Goal: Transaction & Acquisition: Purchase product/service

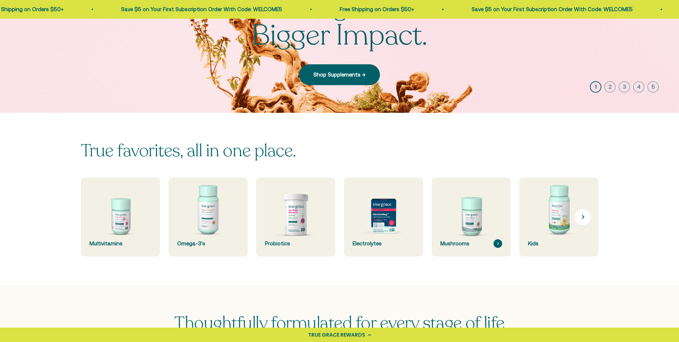
scroll to position [124, 0]
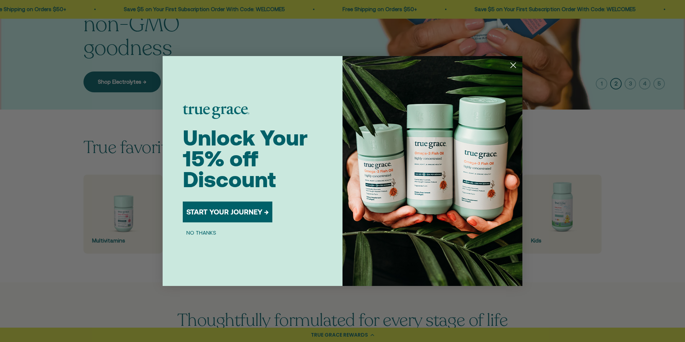
click at [511, 66] on circle "Close dialog" at bounding box center [513, 65] width 12 height 12
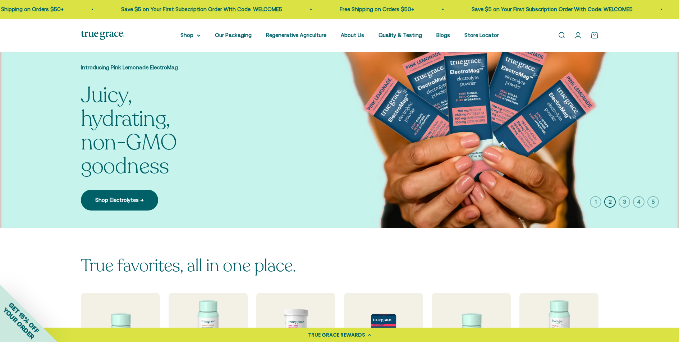
scroll to position [0, 0]
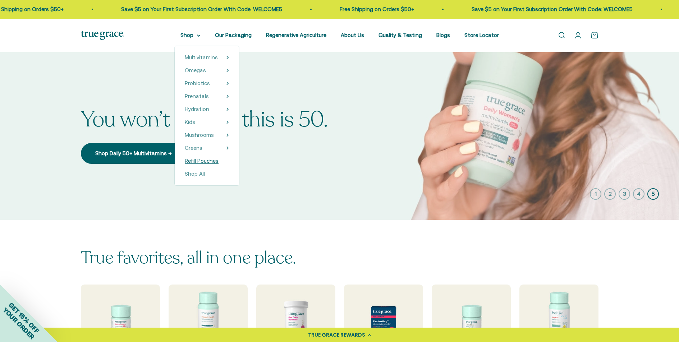
click at [205, 160] on span "Refill Pouches" at bounding box center [202, 161] width 34 height 6
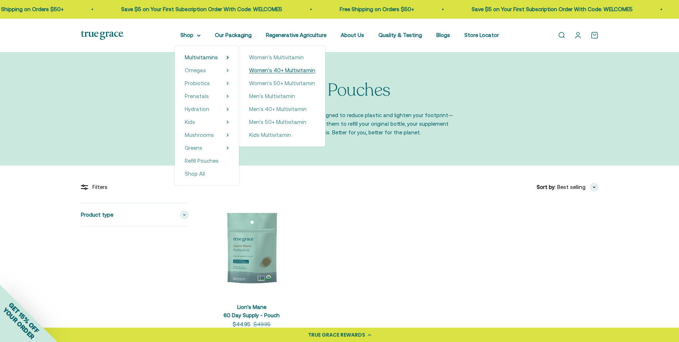
click at [286, 72] on span "Women's 40+ Multivitamin" at bounding box center [282, 70] width 66 height 6
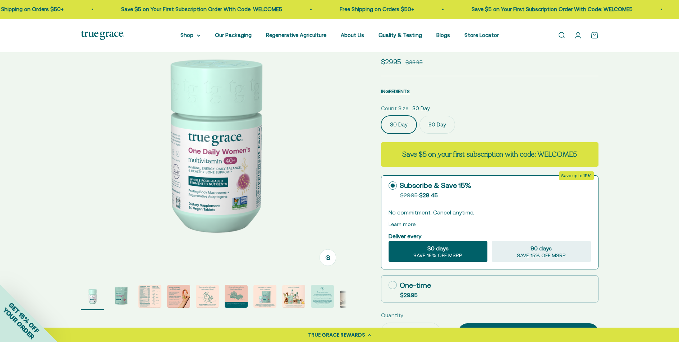
select select "3"
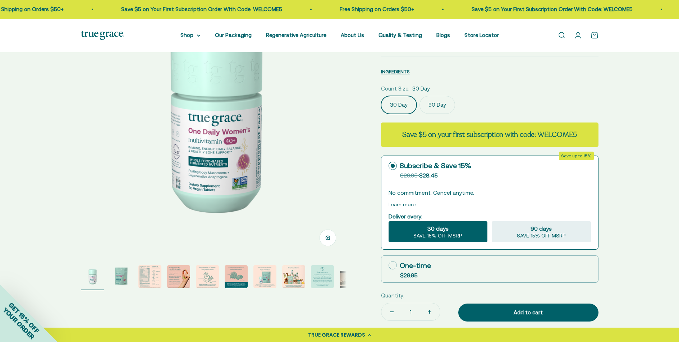
scroll to position [94, 0]
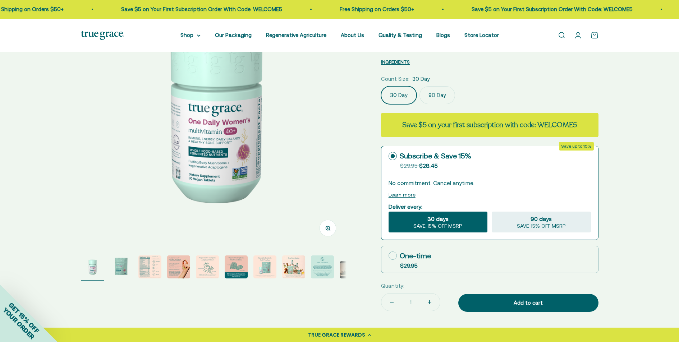
click at [119, 266] on img "Go to item 2" at bounding box center [121, 267] width 23 height 23
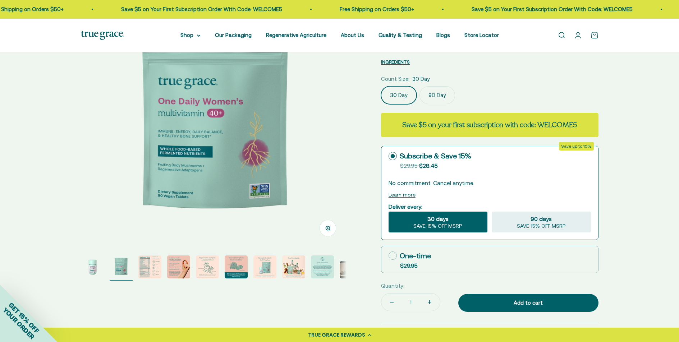
scroll to position [0, 274]
click at [433, 98] on label "90 Day" at bounding box center [438, 95] width 36 height 18
click at [381, 86] on input "90 Day" at bounding box center [381, 86] width 0 height 0
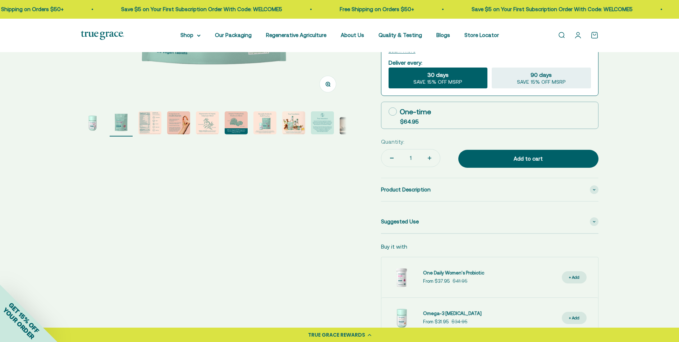
scroll to position [239, 0]
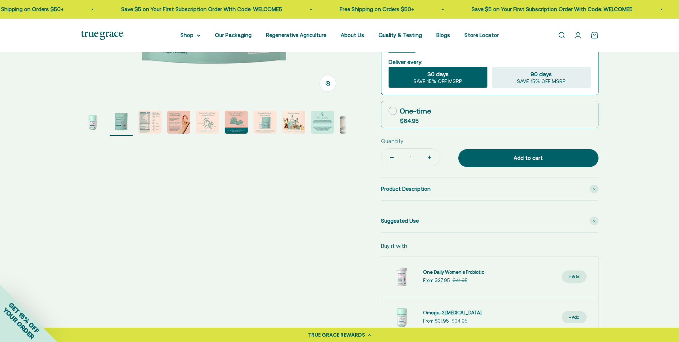
click at [274, 127] on img "Go to item 7" at bounding box center [264, 122] width 23 height 23
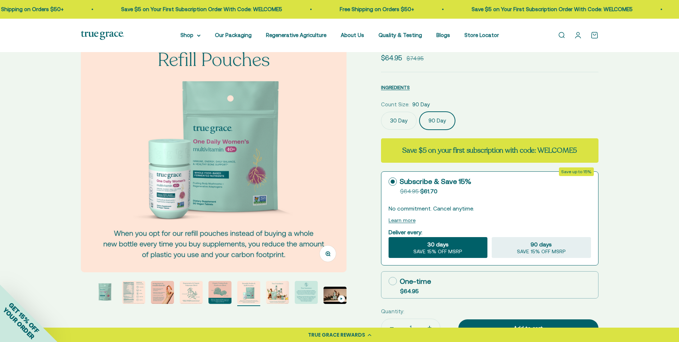
scroll to position [72, 0]
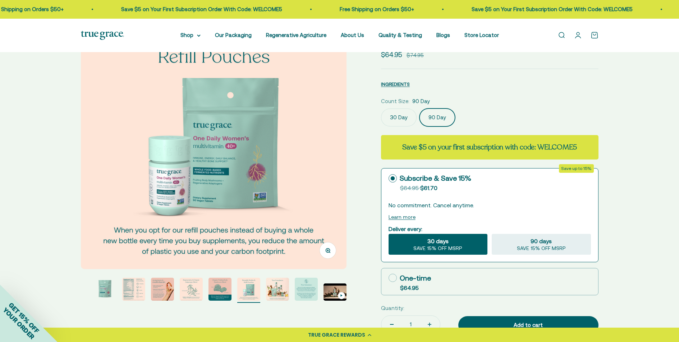
click at [302, 292] on img "Go to item 9" at bounding box center [306, 289] width 23 height 23
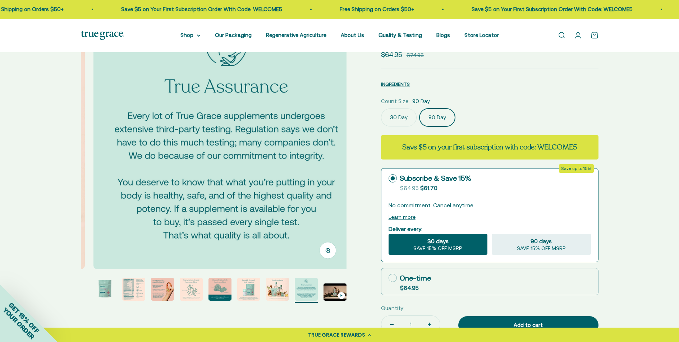
scroll to position [0, 2195]
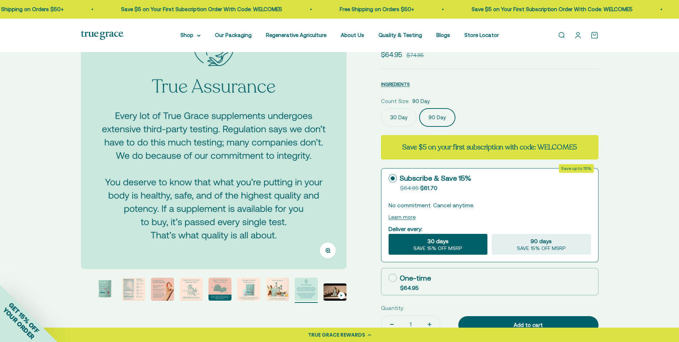
click at [280, 292] on img "Go to item 8" at bounding box center [277, 289] width 23 height 23
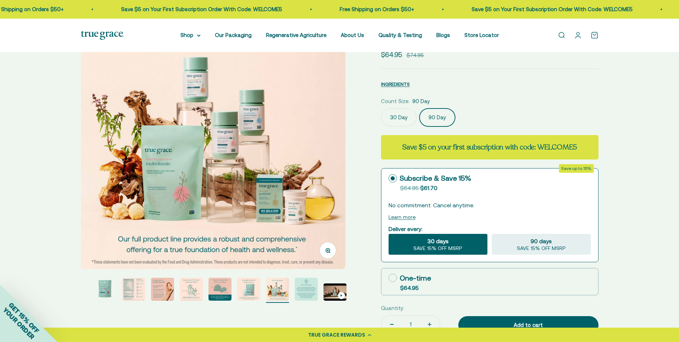
scroll to position [0, 1921]
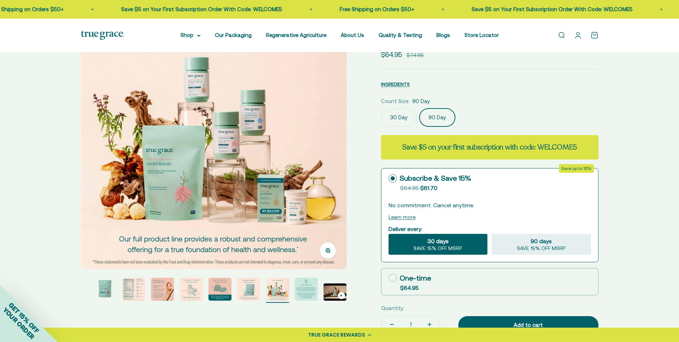
click at [137, 287] on img "Go to item 3" at bounding box center [133, 289] width 23 height 23
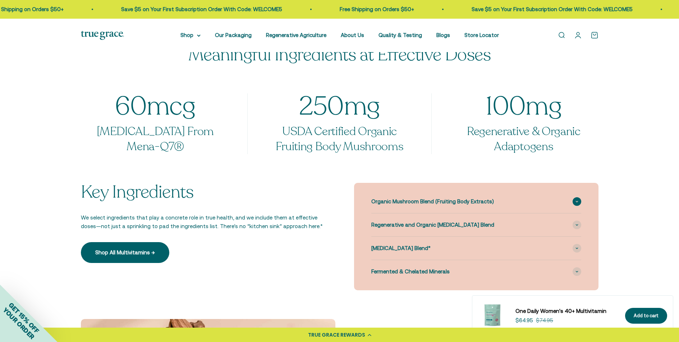
scroll to position [584, 0]
click at [465, 201] on span "Organic Mushroom Blend (Fruiting Body Extracts)" at bounding box center [432, 201] width 123 height 9
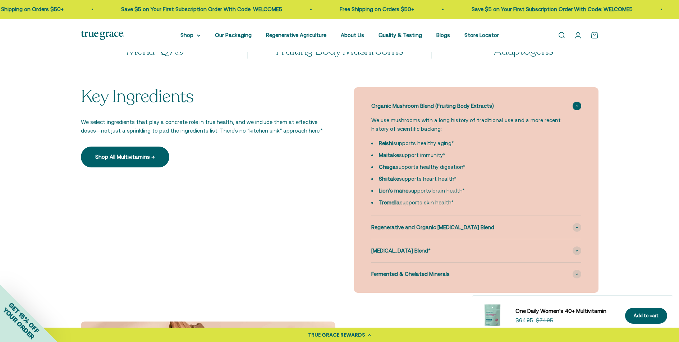
scroll to position [688, 0]
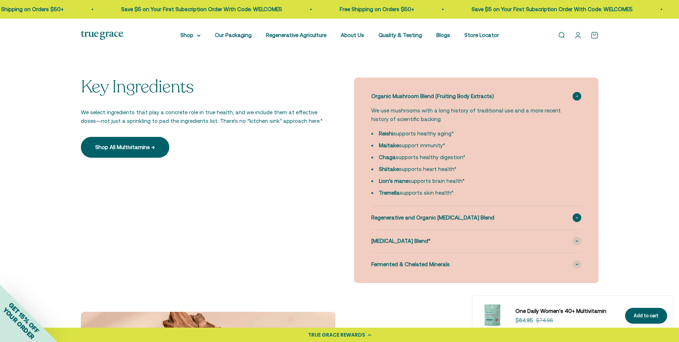
click at [578, 218] on icon at bounding box center [577, 218] width 3 height 2
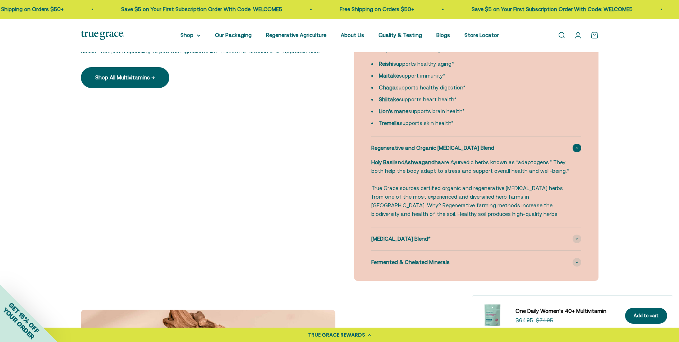
scroll to position [775, 0]
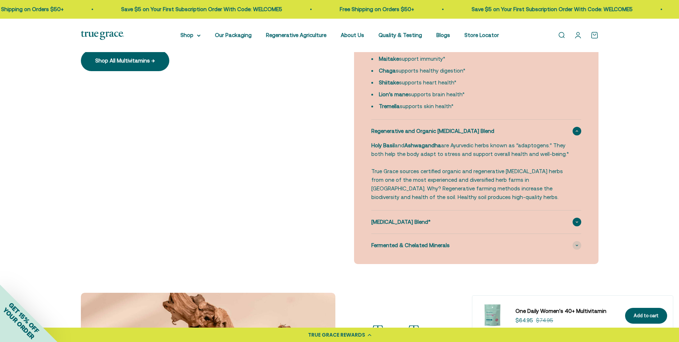
click at [578, 224] on span at bounding box center [577, 222] width 9 height 9
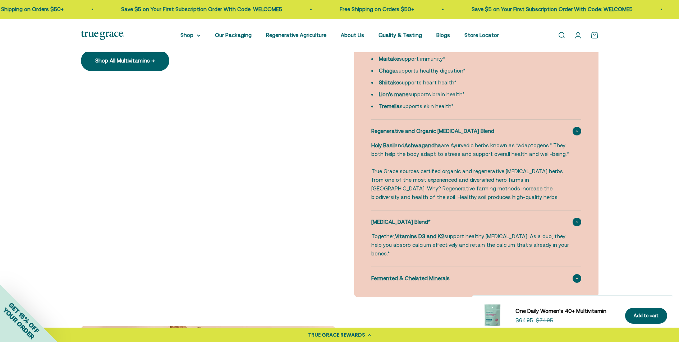
click at [578, 274] on span at bounding box center [577, 278] width 9 height 9
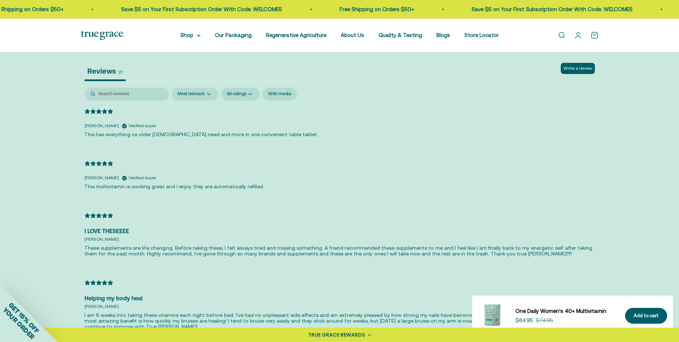
scroll to position [1763, 0]
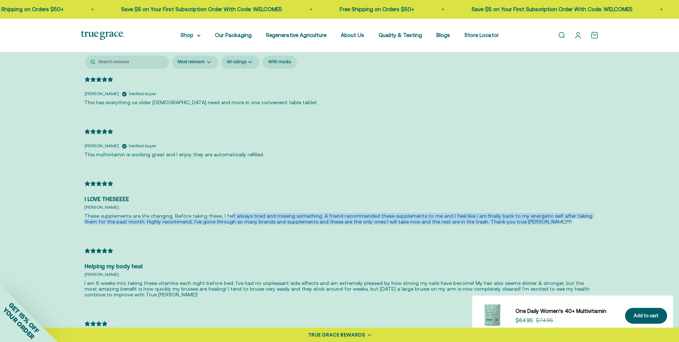
drag, startPoint x: 222, startPoint y: 209, endPoint x: 326, endPoint y: 217, distance: 104.3
click at [326, 217] on div "I LOVE THESEEEE Sophia W. These supplements are life changing. Before taking th…" at bounding box center [339, 211] width 511 height 33
click at [332, 213] on p "These supplements are life changing. Before taking these, I felt always tired a…" at bounding box center [339, 219] width 511 height 12
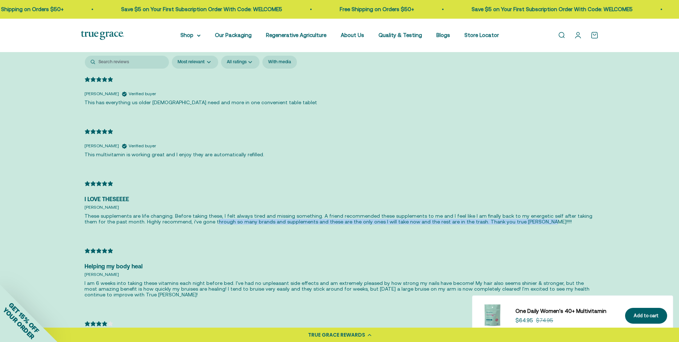
drag, startPoint x: 182, startPoint y: 211, endPoint x: 308, endPoint y: 217, distance: 126.4
click at [308, 217] on div "I LOVE THESEEEE Sophia W. These supplements are life changing. Before taking th…" at bounding box center [339, 211] width 511 height 33
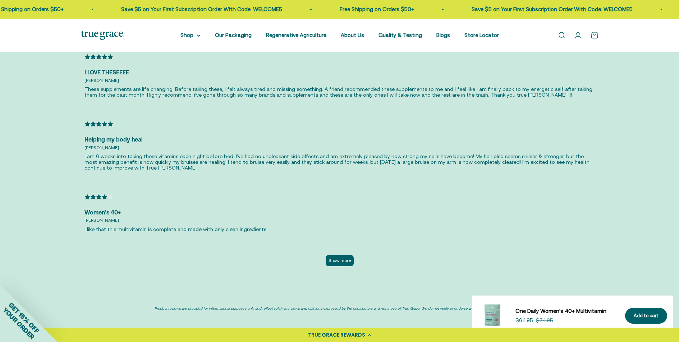
scroll to position [1891, 0]
drag, startPoint x: 137, startPoint y: 145, endPoint x: 185, endPoint y: 157, distance: 49.4
click at [185, 157] on p "I am 6 weeks into taking these vitamins each night before bed. I've had no unpl…" at bounding box center [339, 161] width 511 height 17
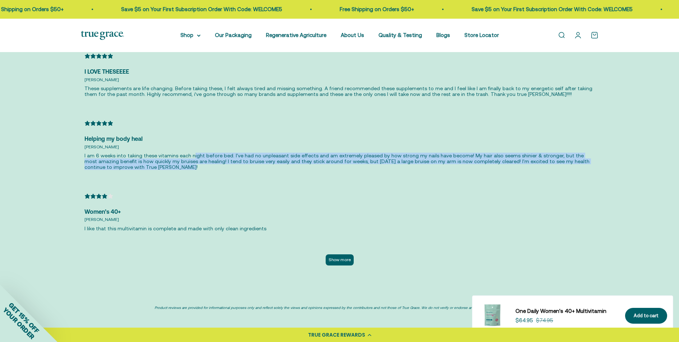
drag, startPoint x: 188, startPoint y: 148, endPoint x: 321, endPoint y: 163, distance: 133.5
click at [321, 163] on div "Helping my body heal Karlie I am 6 weeks into taking these vitamins each night …" at bounding box center [339, 153] width 511 height 38
click at [337, 254] on button "Show more" at bounding box center [340, 259] width 28 height 11
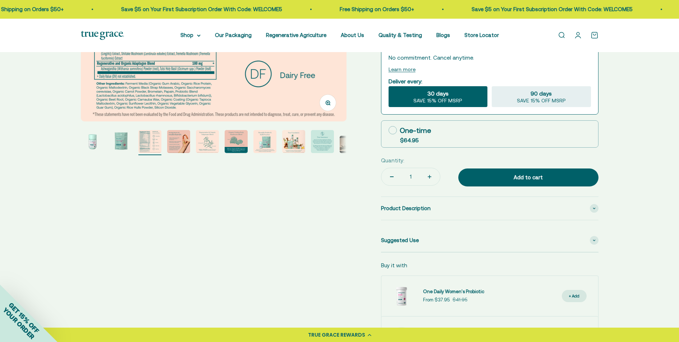
scroll to position [0, 0]
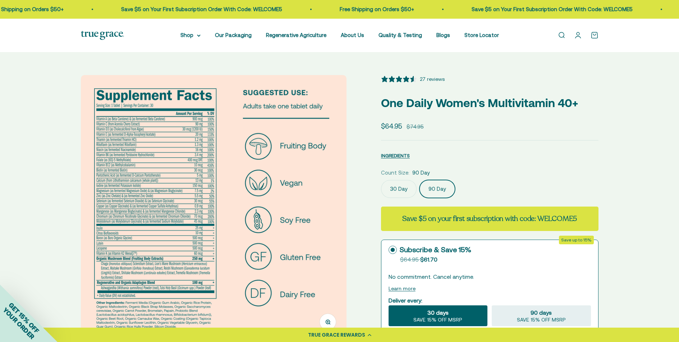
click at [398, 189] on label "30 Day" at bounding box center [399, 189] width 36 height 18
click at [381, 180] on input "30 Day" at bounding box center [381, 180] width 0 height 0
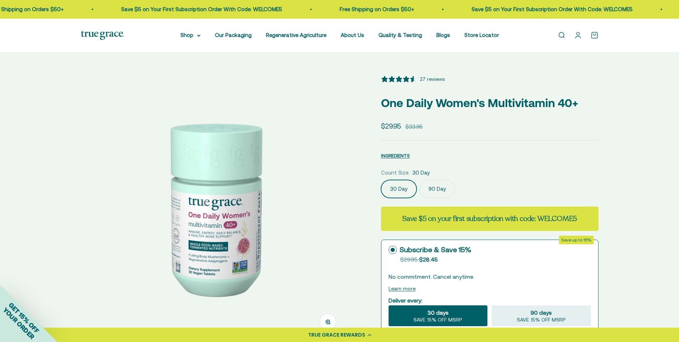
click at [443, 188] on label "90 Day" at bounding box center [438, 189] width 36 height 18
click at [381, 180] on input "90 Day" at bounding box center [381, 180] width 0 height 0
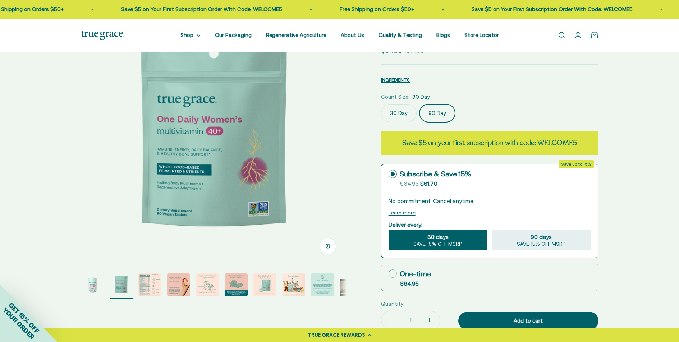
scroll to position [74, 0]
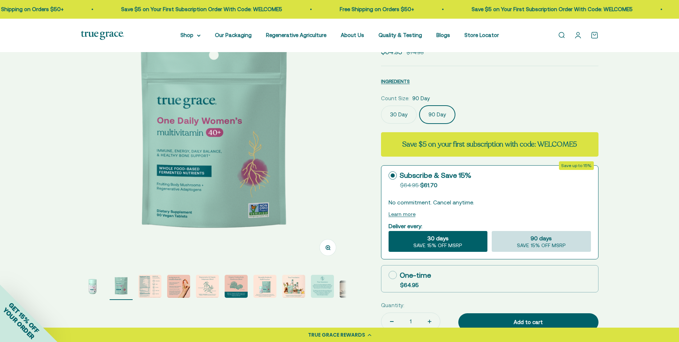
click at [545, 243] on span "SAVE 15% OFF MSRP" at bounding box center [541, 246] width 49 height 6
click at [492, 231] on input "90 days SAVE 15% OFF MSRP" at bounding box center [492, 231] width 0 height 0
radio input "true"
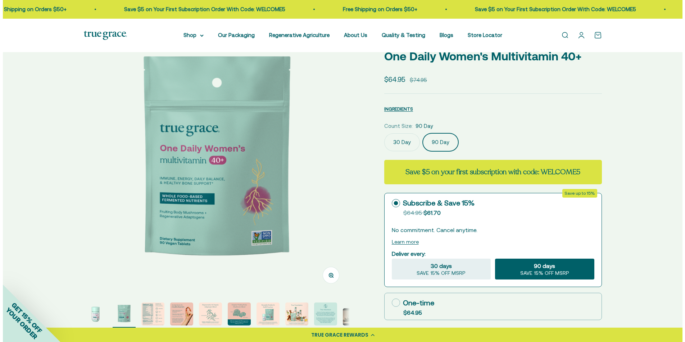
scroll to position [138, 0]
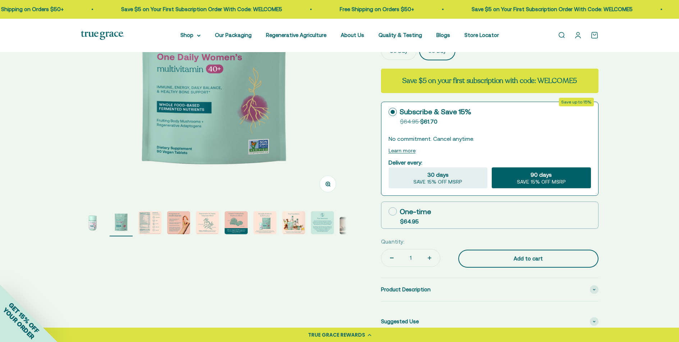
click at [536, 260] on div "Add to cart" at bounding box center [528, 259] width 111 height 9
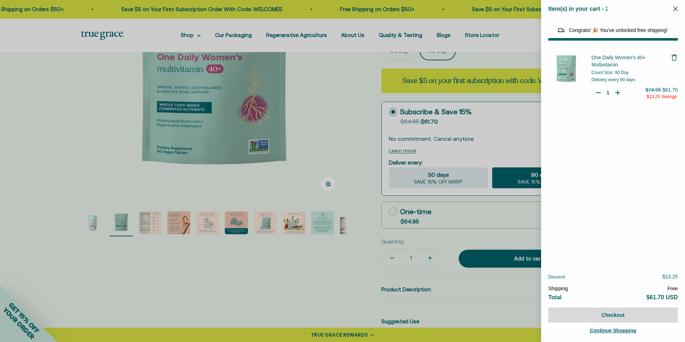
select select "46108681896150"
select select "44878154563798"
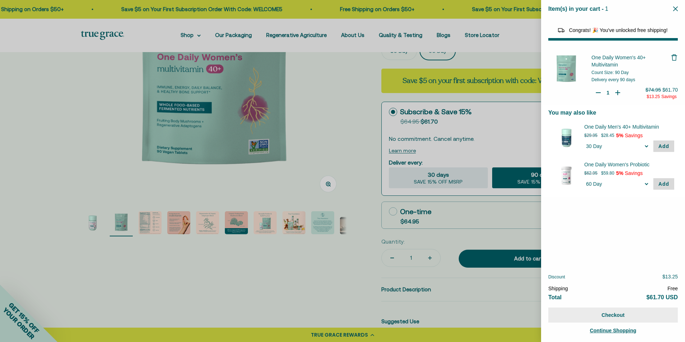
click at [627, 315] on button "Checkout" at bounding box center [612, 315] width 129 height 15
